Goal: Information Seeking & Learning: Learn about a topic

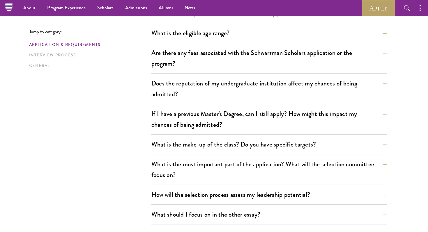
scroll to position [175, 0]
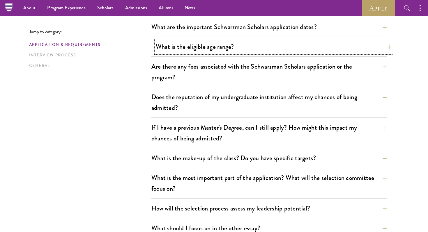
click at [183, 41] on button "What is the eligible age range?" at bounding box center [274, 46] width 236 height 13
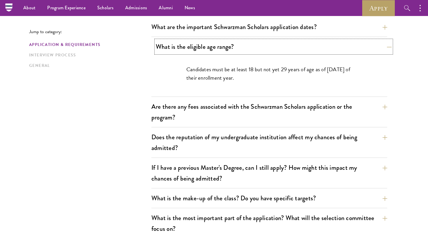
click at [185, 45] on button "What is the eligible age range?" at bounding box center [274, 46] width 236 height 13
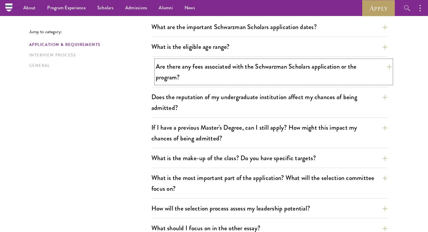
click at [195, 73] on button "Are there any fees associated with the Schwarzman Scholars application or the p…" at bounding box center [274, 72] width 236 height 24
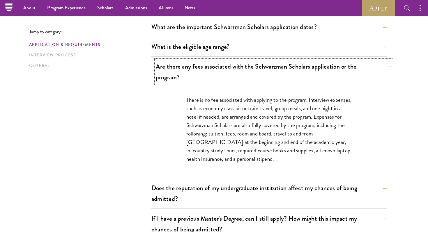
click at [195, 73] on button "Are there any fees associated with the Schwarzman Scholars application or the p…" at bounding box center [274, 72] width 236 height 24
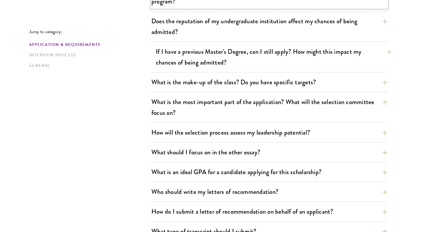
scroll to position [252, 0]
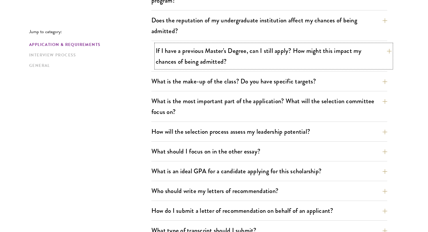
click at [226, 63] on button "If I have a previous Master's Degree, can I still apply? How might this impact …" at bounding box center [274, 56] width 236 height 24
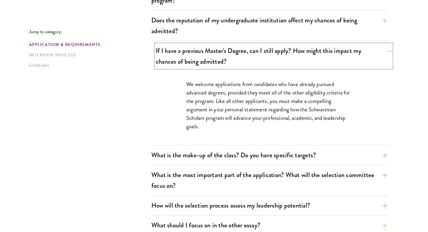
click at [226, 62] on button "If I have a previous Master's Degree, can I still apply? How might this impact …" at bounding box center [274, 56] width 236 height 24
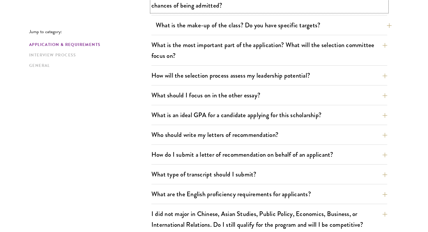
scroll to position [311, 0]
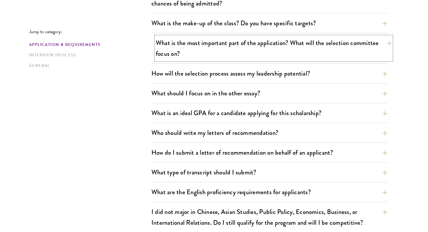
click at [226, 56] on button "What is the most important part of the application? What will the selection com…" at bounding box center [274, 48] width 236 height 24
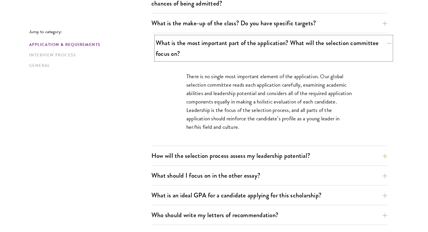
click at [226, 56] on button "What is the most important part of the application? What will the selection com…" at bounding box center [274, 48] width 236 height 24
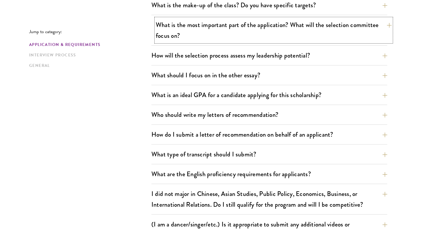
scroll to position [330, 0]
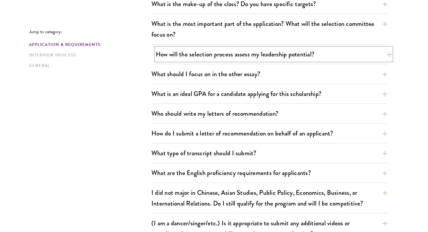
click at [226, 56] on button "How will the selection process assess my leadership potential?" at bounding box center [274, 54] width 236 height 13
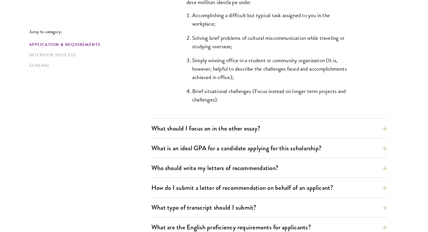
scroll to position [584, 0]
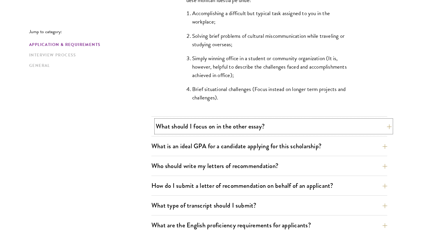
click at [226, 130] on button "What should I focus on in the other essay?" at bounding box center [274, 126] width 236 height 13
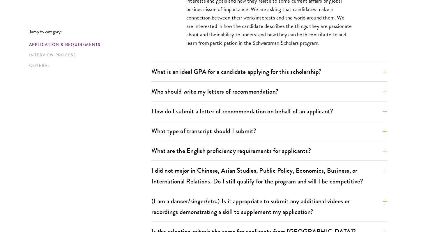
scroll to position [436, 0]
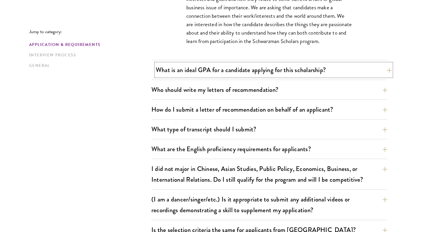
click at [226, 68] on button "What is an ideal GPA for a candidate applying for this scholarship?" at bounding box center [274, 70] width 236 height 13
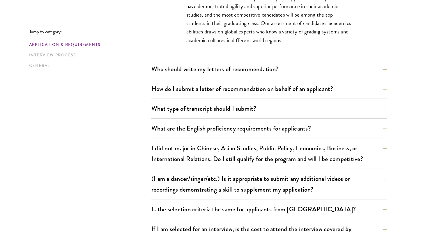
scroll to position [476, 0]
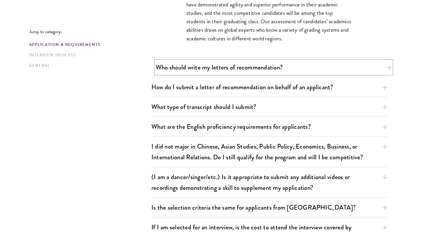
click at [226, 69] on button "Who should write my letters of recommendation?" at bounding box center [274, 67] width 236 height 13
